Goal: Task Accomplishment & Management: Manage account settings

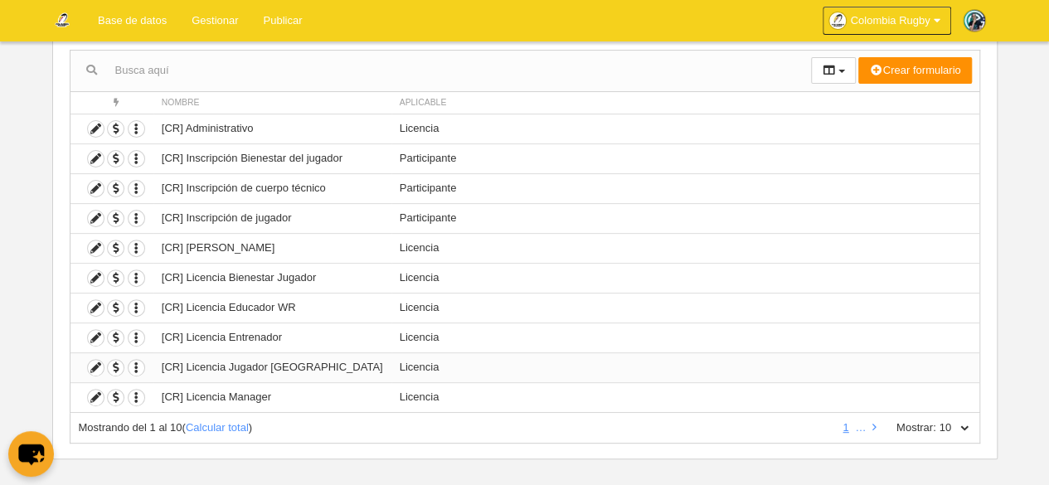
scroll to position [171, 0]
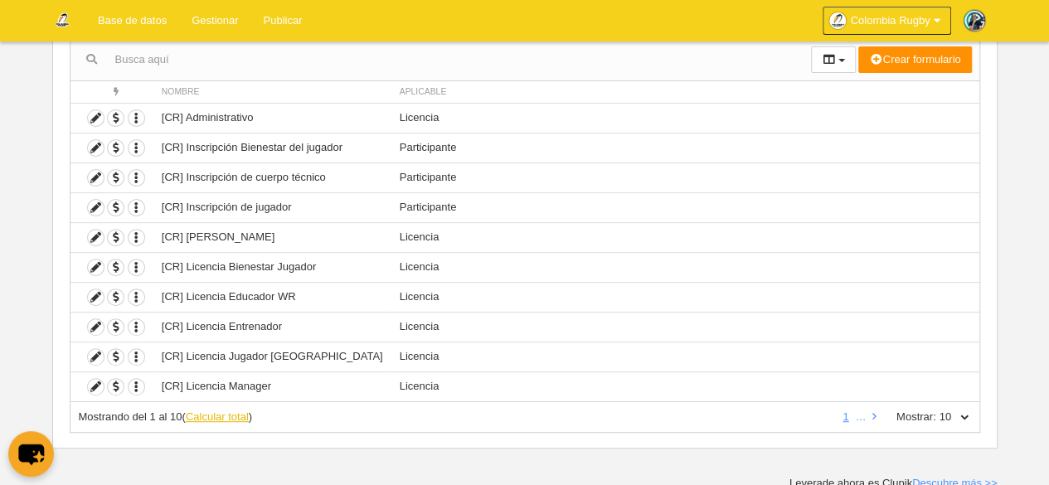
click at [211, 415] on link "Calcular total" at bounding box center [217, 416] width 63 height 12
click at [940, 417] on select "10 25 50 100 500" at bounding box center [953, 417] width 35 height 15
select select "25"
click at [936, 410] on select "10 25 50 100 500" at bounding box center [953, 417] width 35 height 15
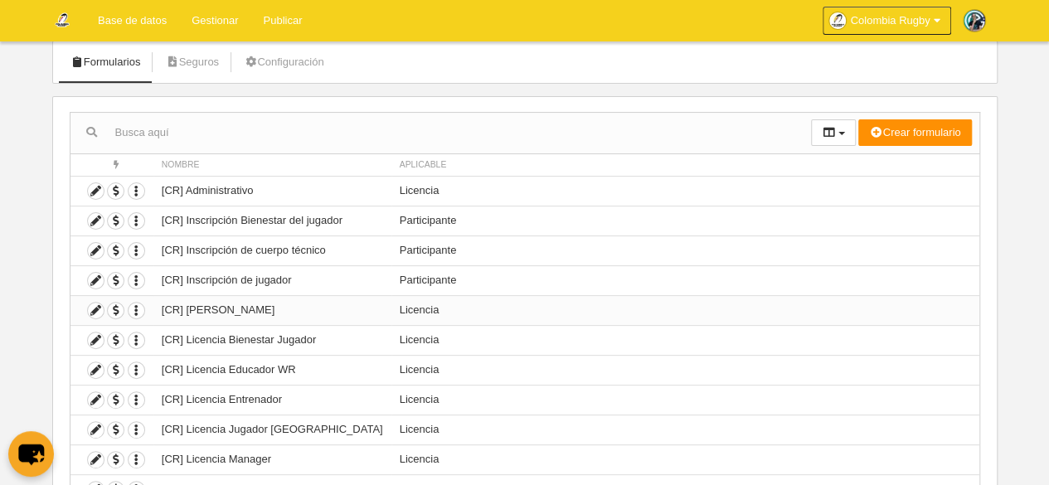
scroll to position [64, 0]
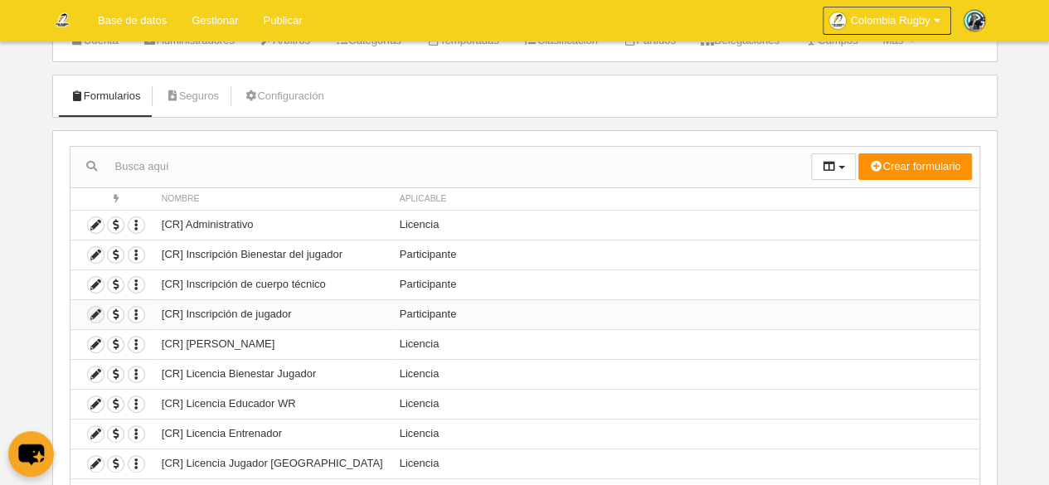
click at [95, 314] on icon at bounding box center [96, 315] width 16 height 16
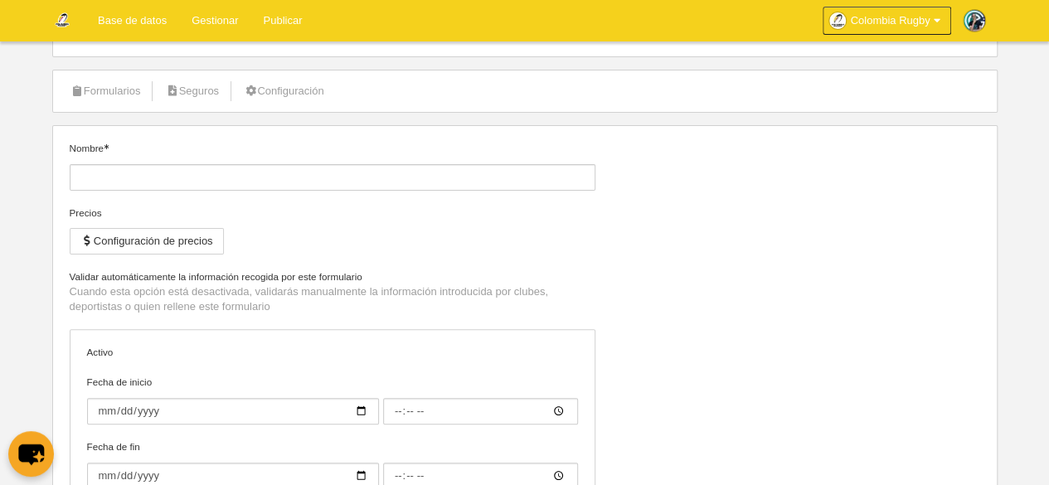
type input "[CR] Inscripción de jugador"
checkbox input "true"
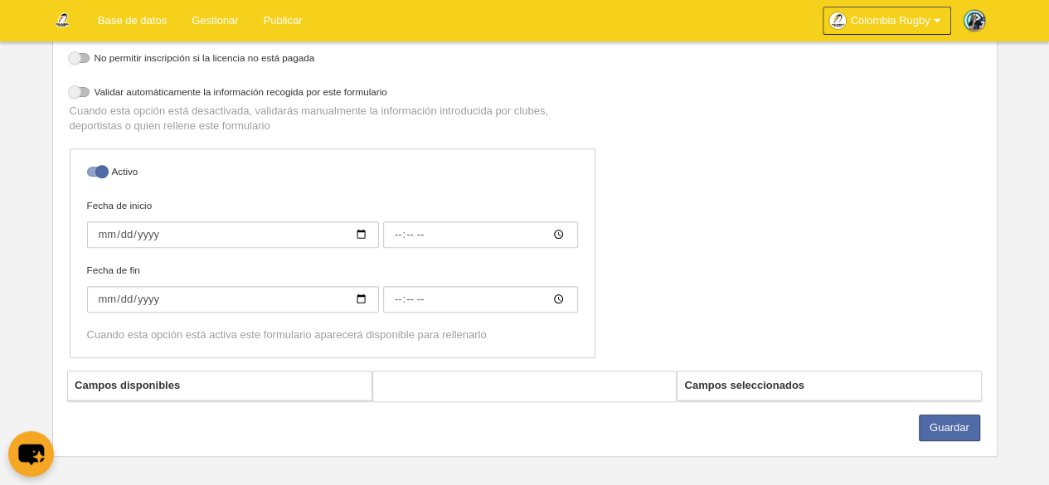
scroll to position [297, 0]
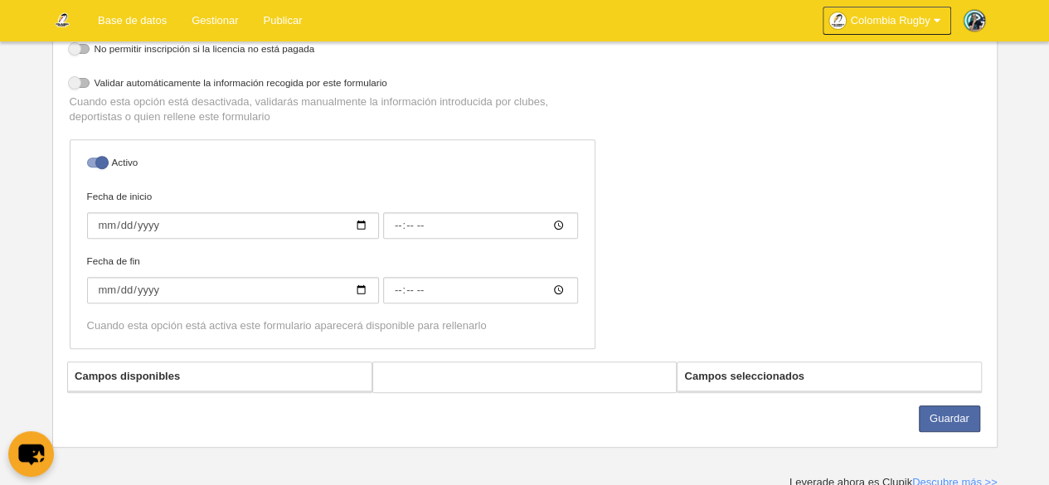
select select "selected"
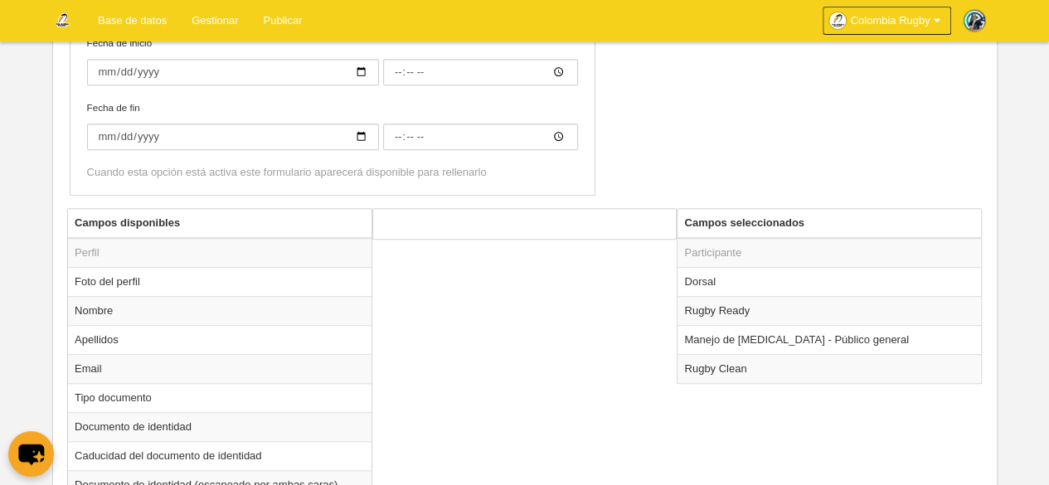
scroll to position [463, 0]
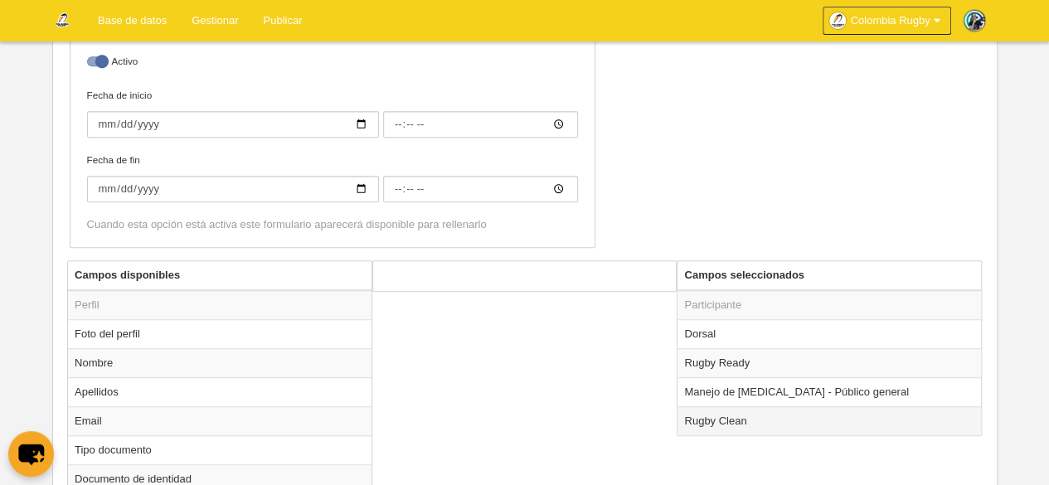
click at [842, 407] on td "Rugby Clean" at bounding box center [828, 420] width 303 height 29
radio input "true"
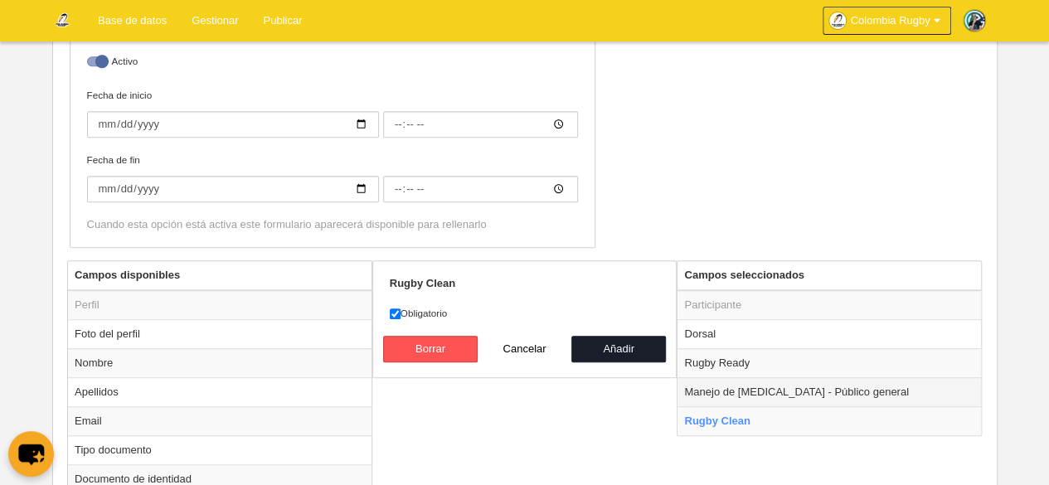
click at [818, 380] on td "Manejo de [MEDICAL_DATA] - Público general" at bounding box center [828, 391] width 303 height 29
radio input "true"
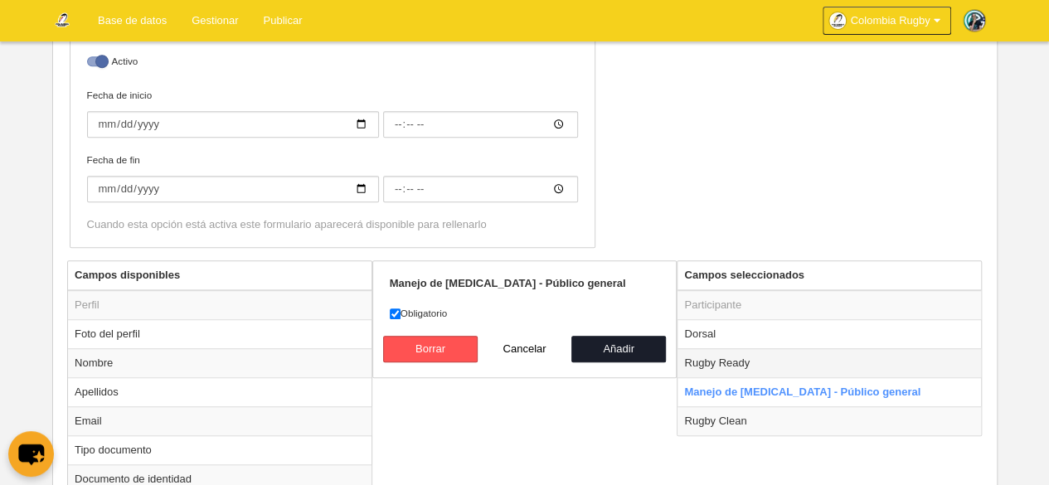
click at [818, 361] on td "Rugby Ready" at bounding box center [828, 362] width 303 height 29
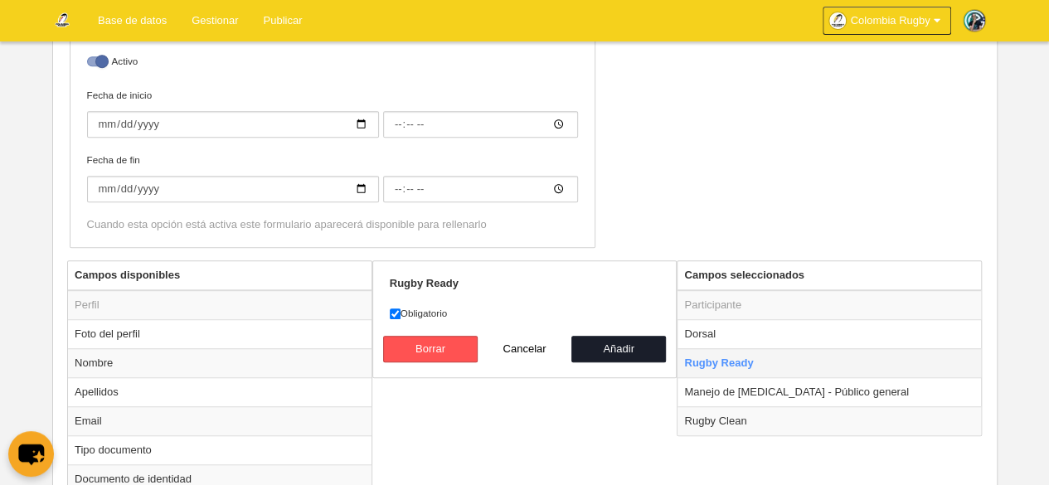
click at [810, 348] on td "Rugby Ready" at bounding box center [828, 362] width 303 height 29
click at [521, 341] on button "Cancelar" at bounding box center [525, 349] width 95 height 27
radio input "false"
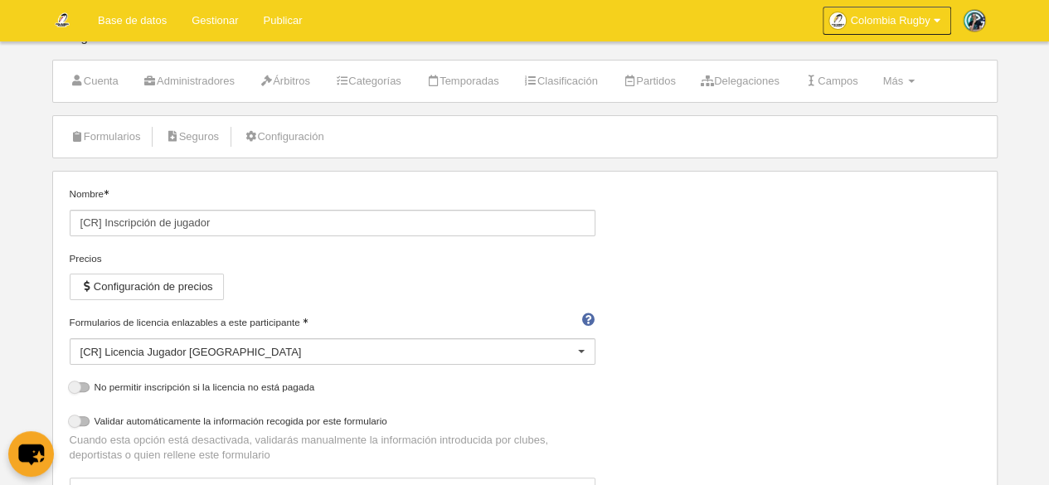
scroll to position [0, 0]
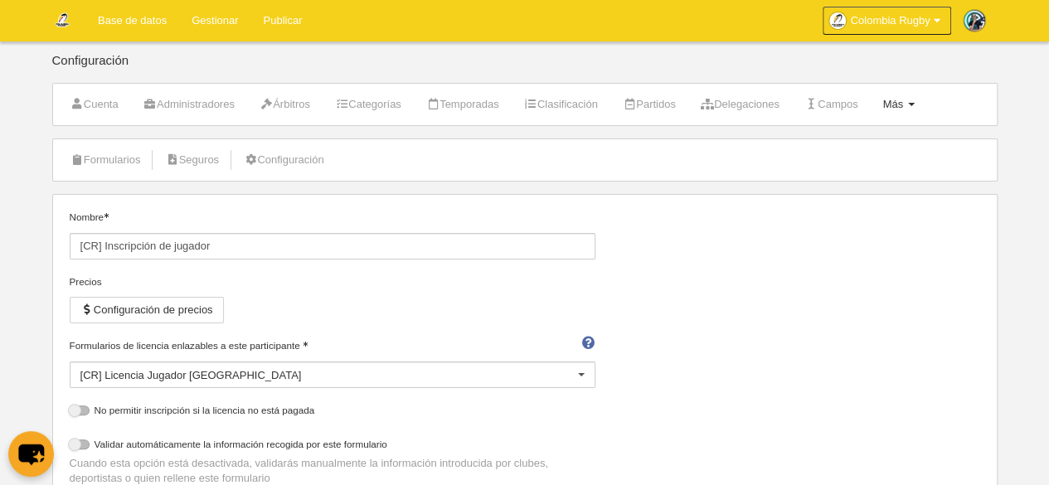
click at [903, 104] on span "Más" at bounding box center [892, 104] width 21 height 12
click at [678, 309] on div "Nombre [CR] Inscripción de jugador Precios Configuración de precios Formularios…" at bounding box center [524, 466] width 923 height 513
